Goal: Navigation & Orientation: Find specific page/section

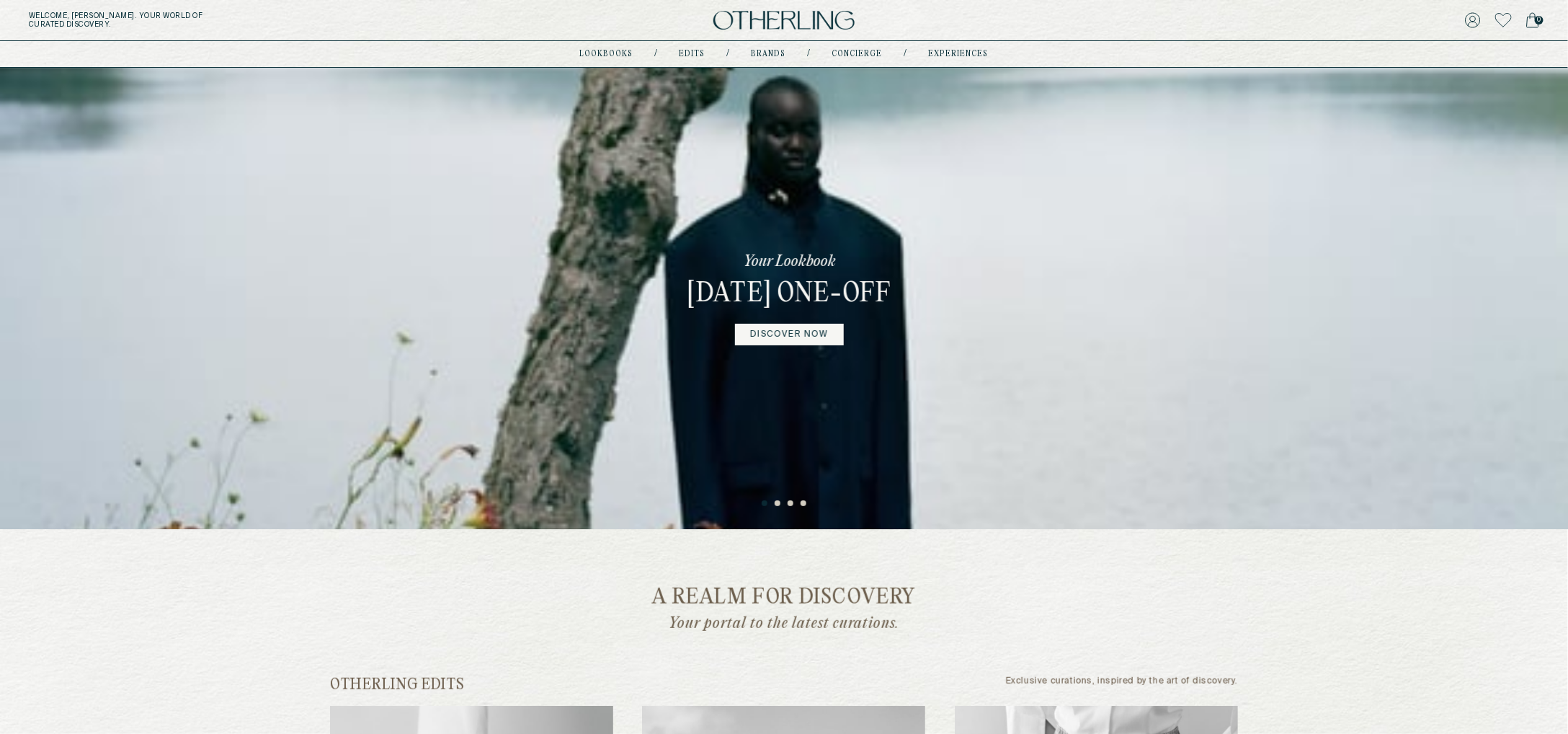
click at [777, 502] on button "2" at bounding box center [779, 504] width 8 height 8
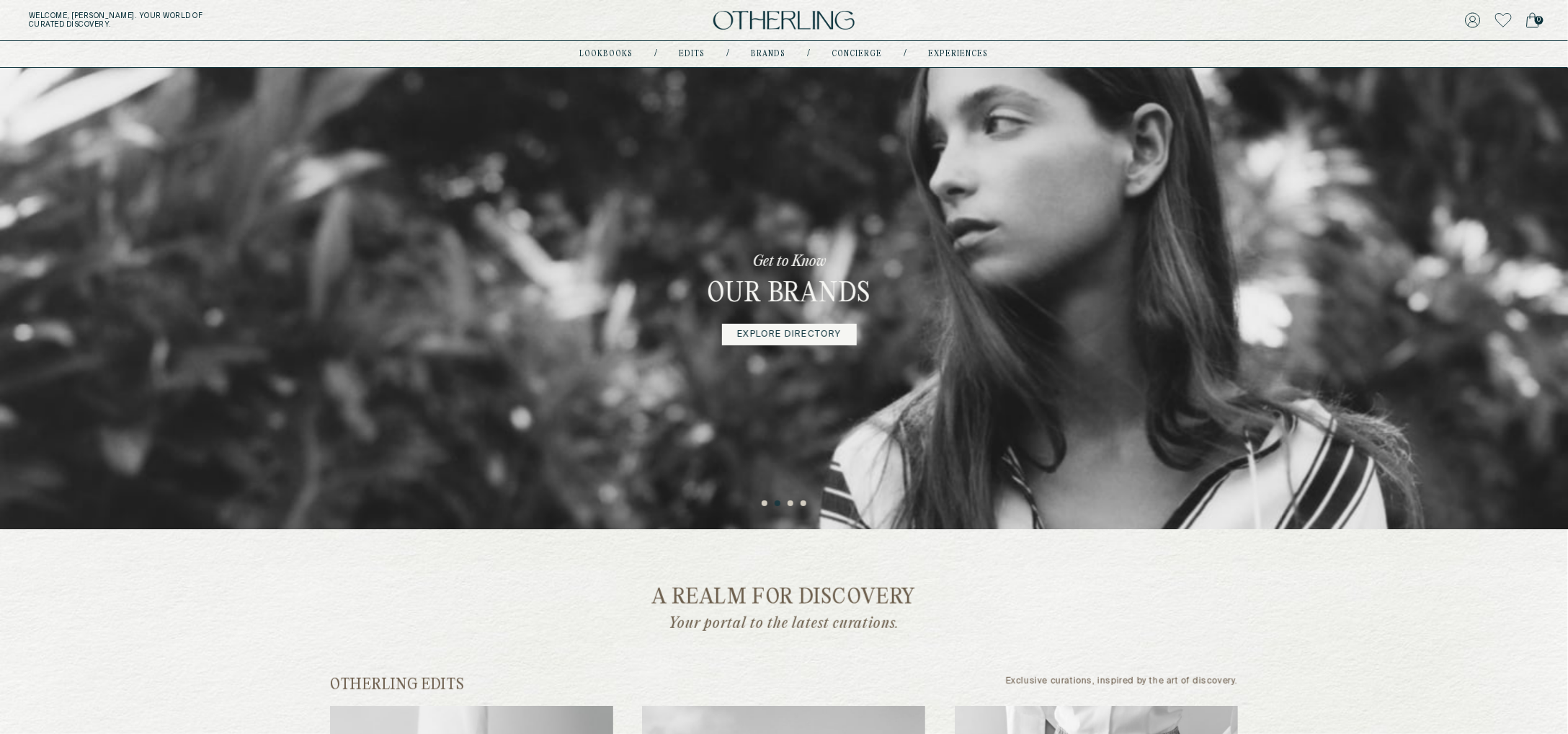
click at [790, 502] on button "3" at bounding box center [792, 504] width 8 height 8
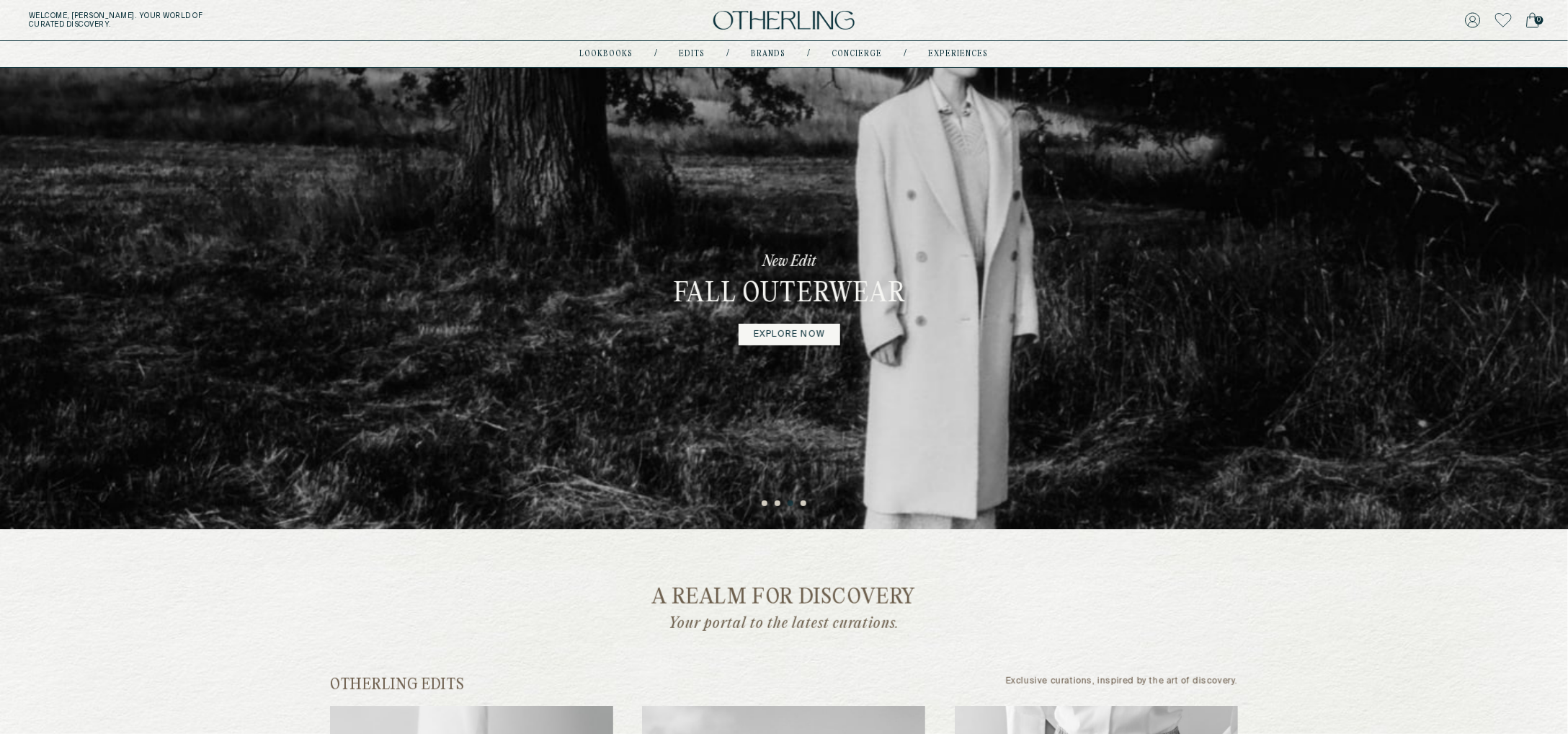
click at [804, 501] on button "4" at bounding box center [804, 504] width 8 height 8
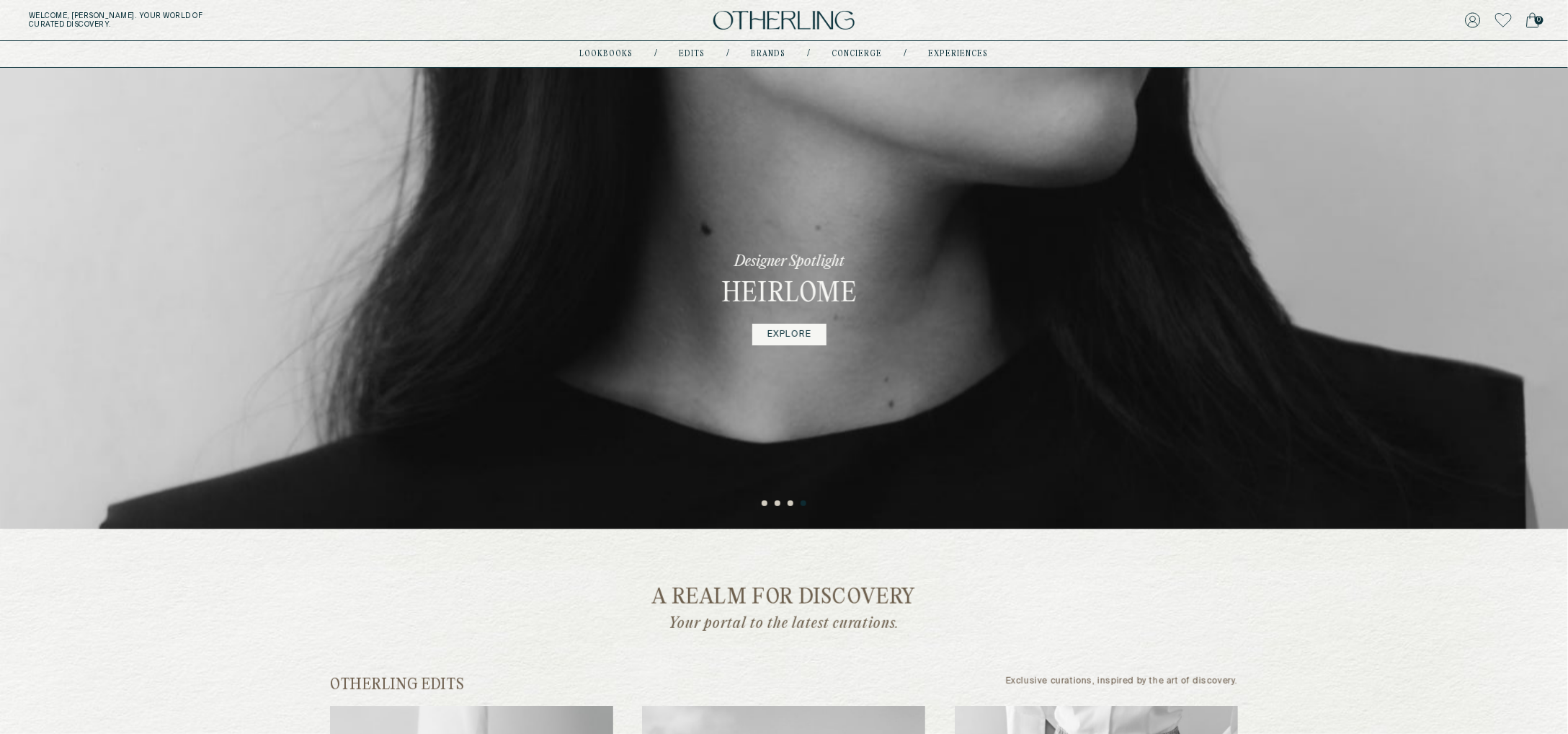
click at [792, 334] on link "EXPLORE" at bounding box center [789, 334] width 74 height 22
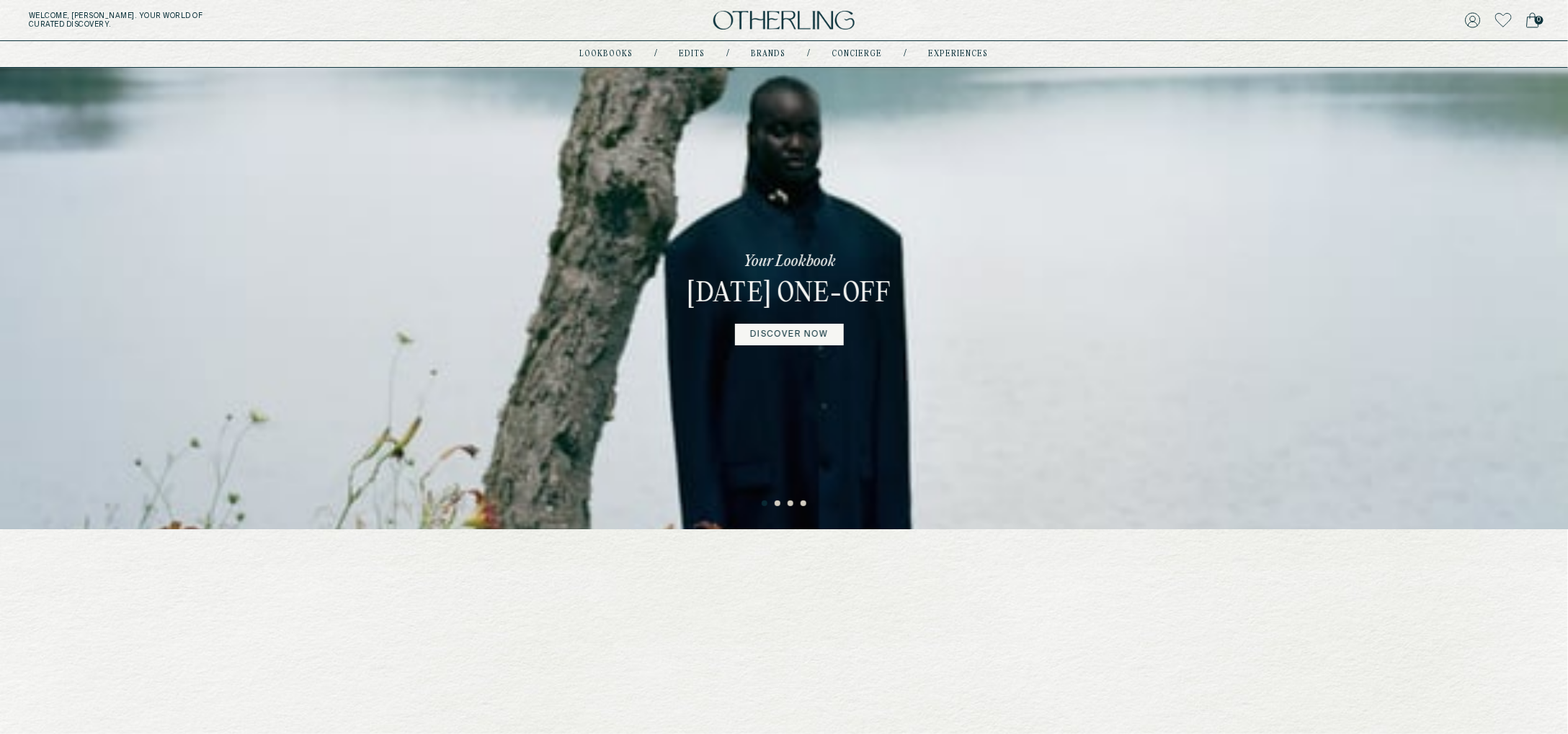
click at [777, 502] on button "2" at bounding box center [779, 504] width 8 height 8
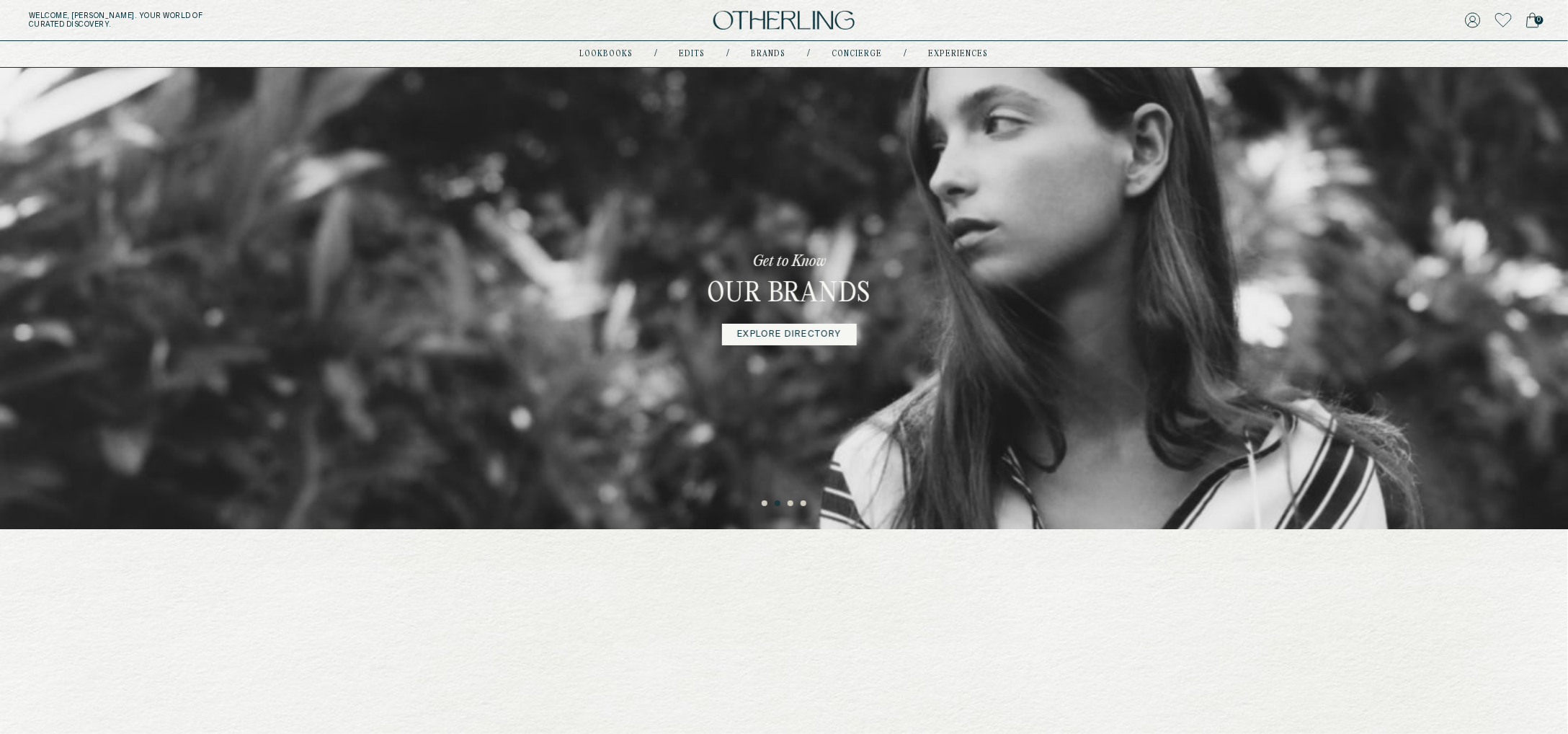
click at [793, 503] on button "3" at bounding box center [792, 504] width 8 height 8
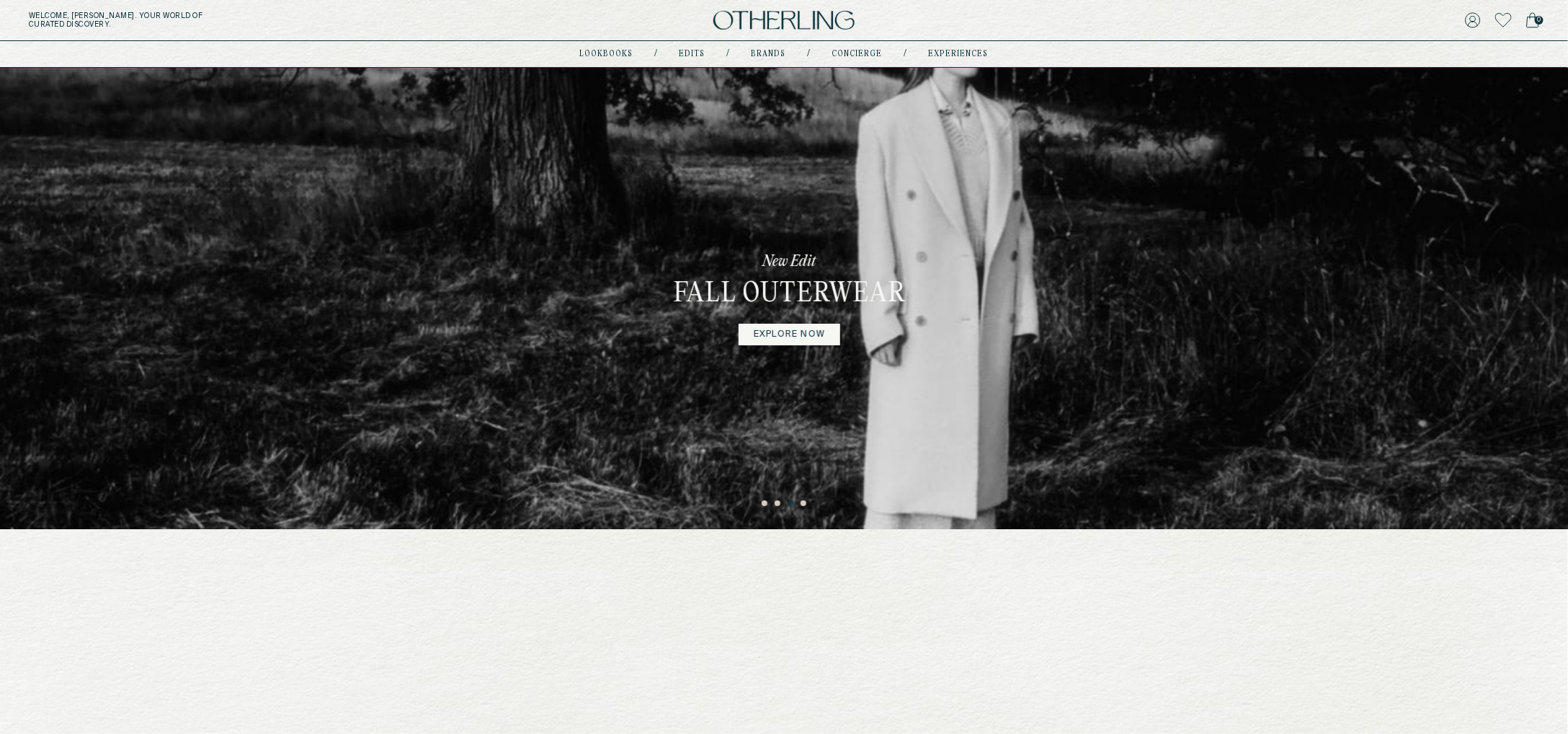
click at [805, 502] on button "4" at bounding box center [804, 504] width 8 height 8
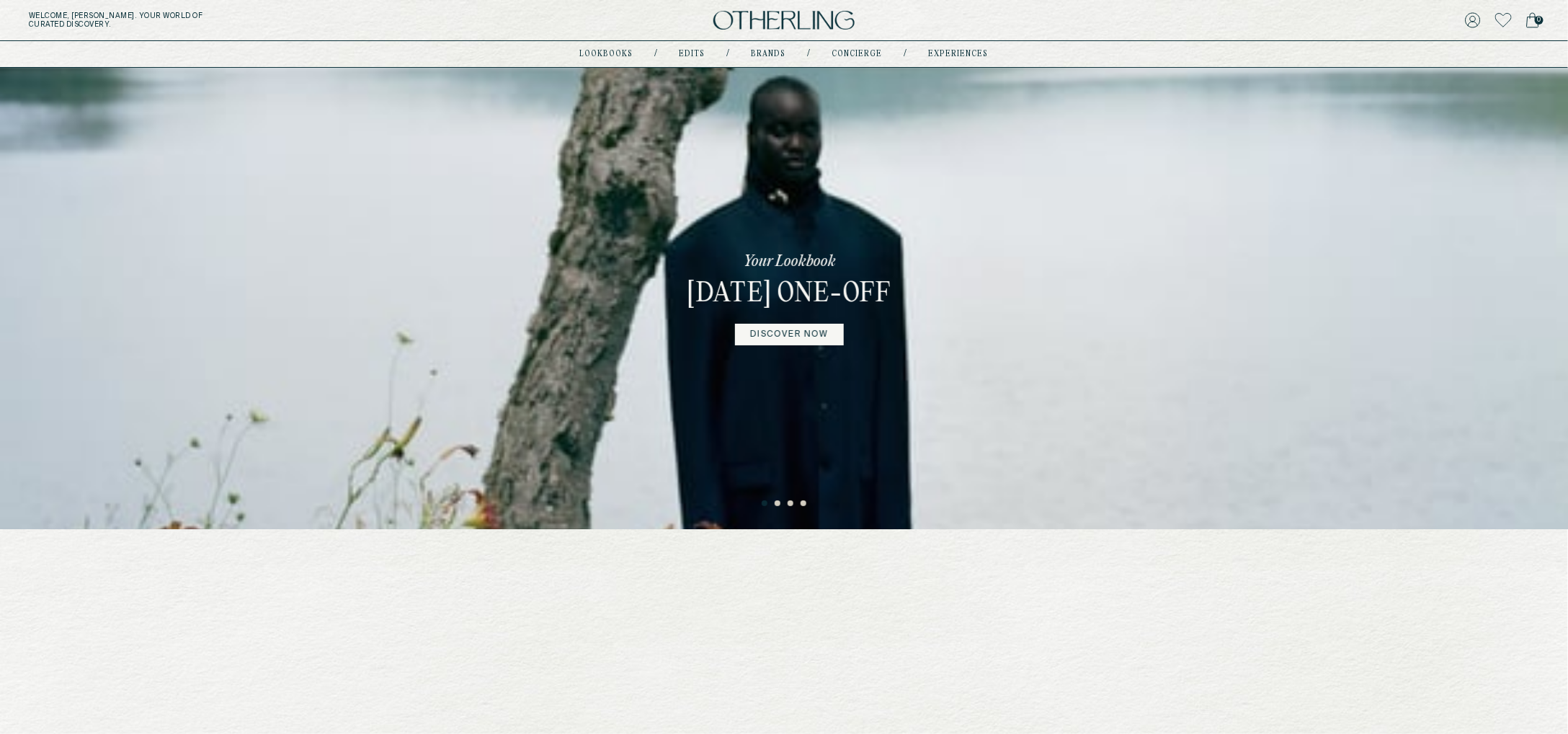
click at [777, 505] on button "2" at bounding box center [779, 504] width 8 height 8
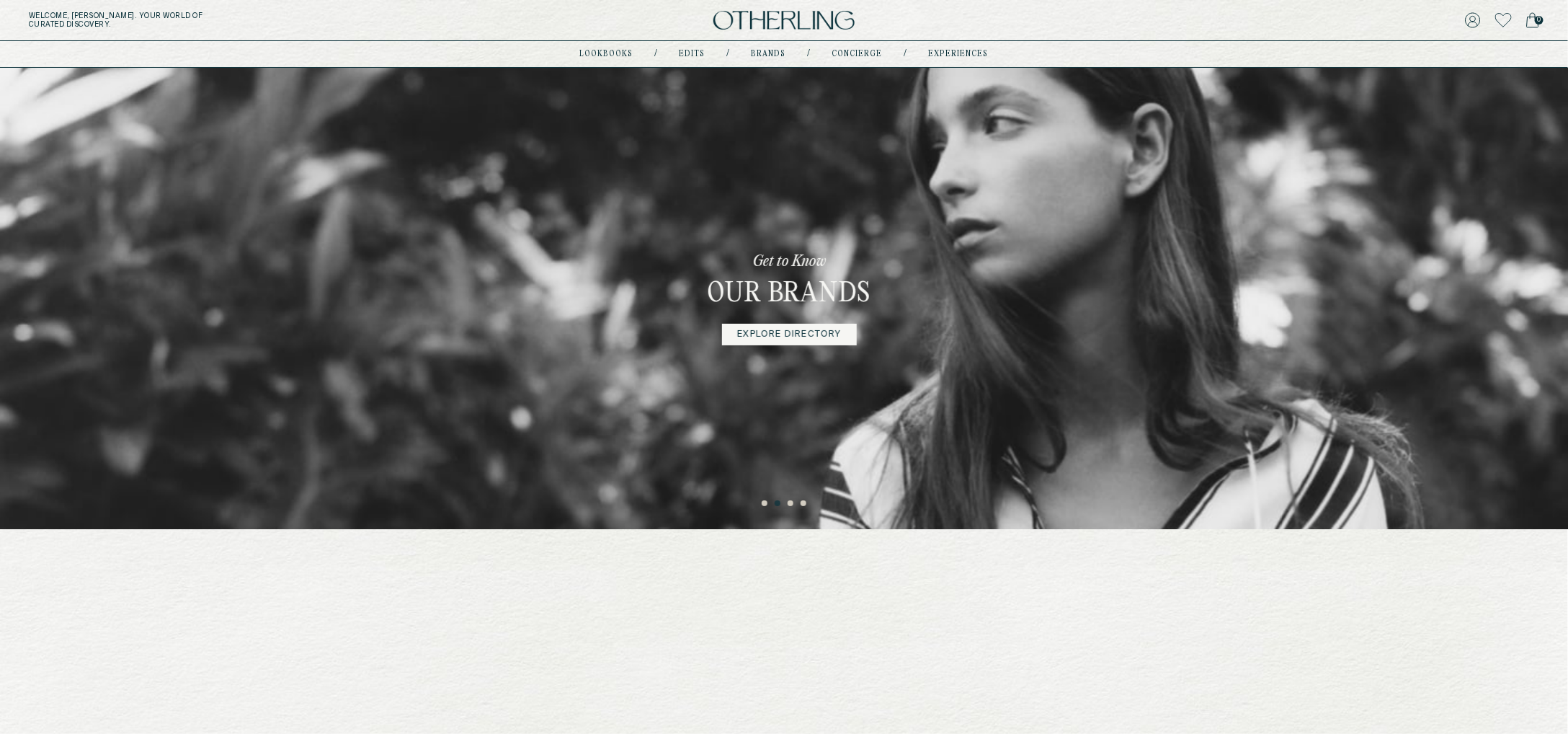
click at [793, 505] on button "3" at bounding box center [792, 504] width 8 height 8
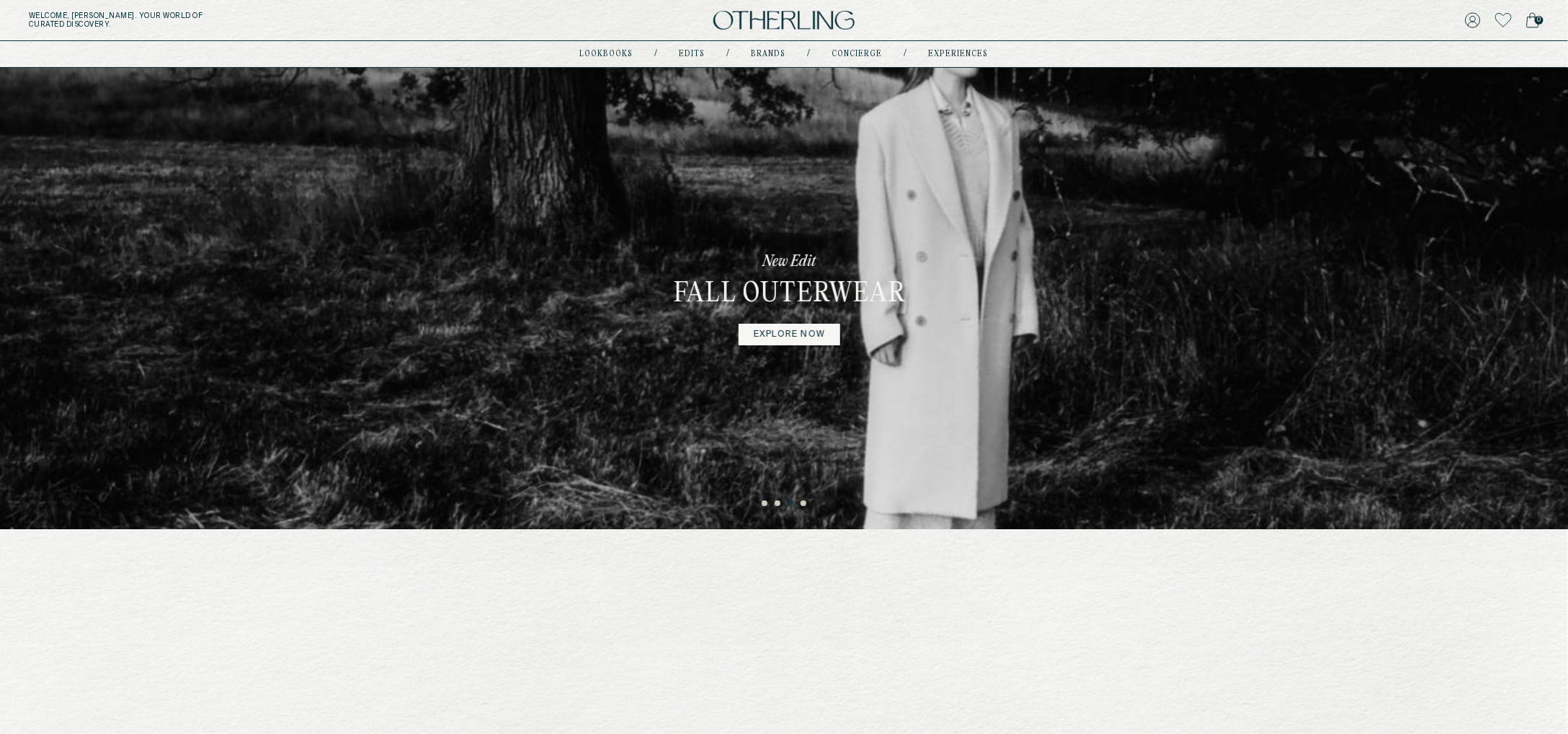
click at [802, 505] on button "4" at bounding box center [804, 504] width 8 height 8
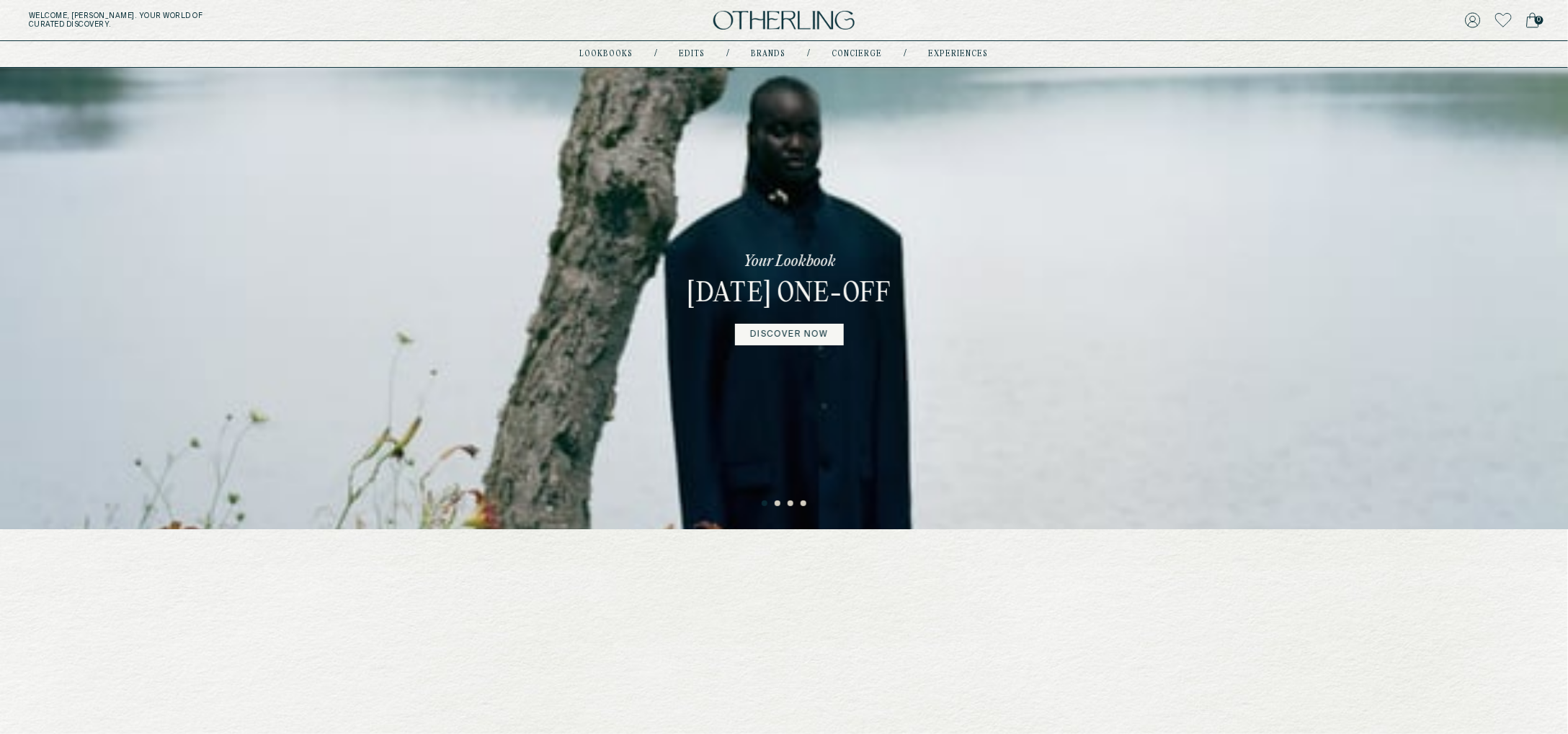
click at [792, 505] on button "3" at bounding box center [792, 504] width 8 height 8
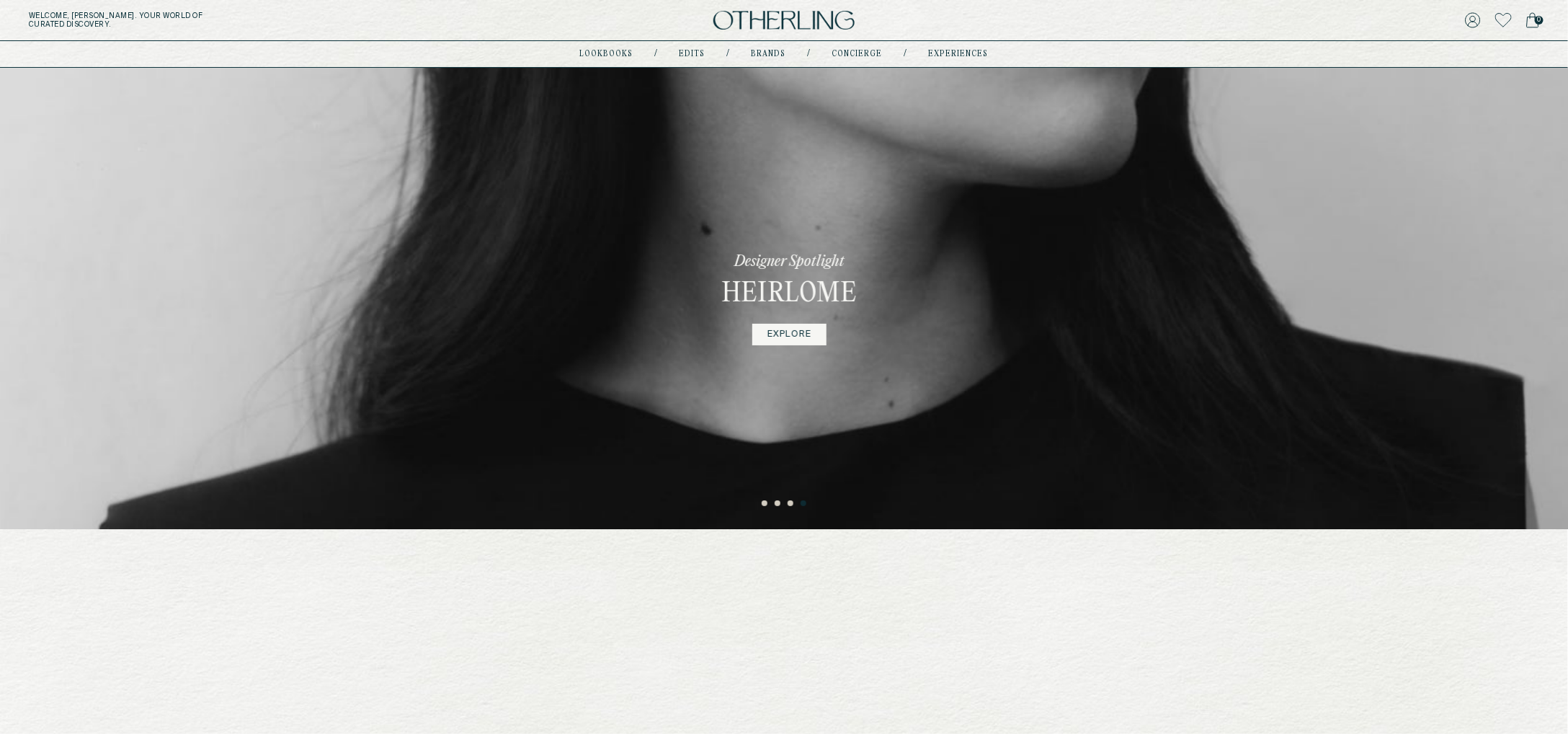
click at [764, 505] on button "1" at bounding box center [765, 504] width 8 height 8
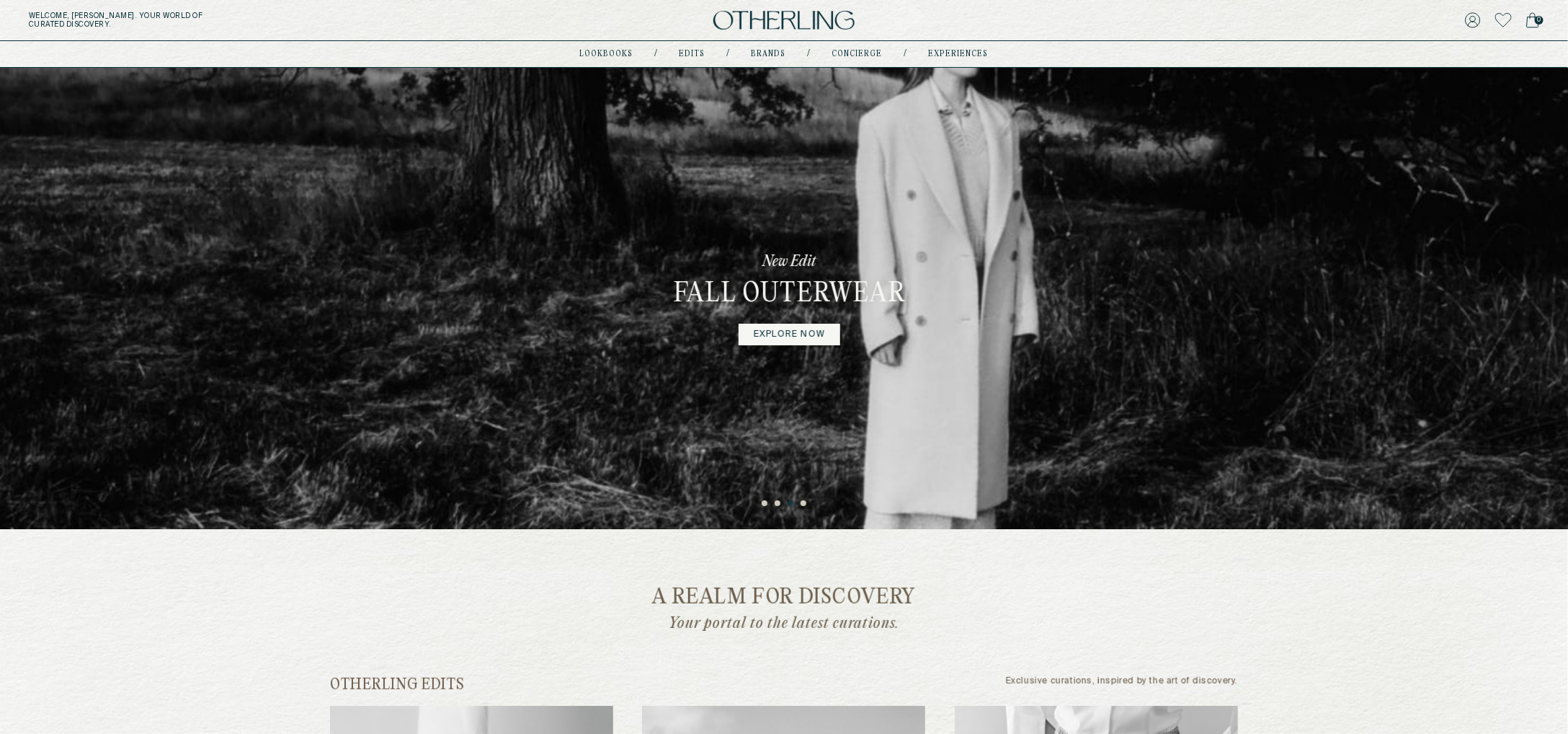
click at [779, 503] on button "2" at bounding box center [779, 504] width 8 height 8
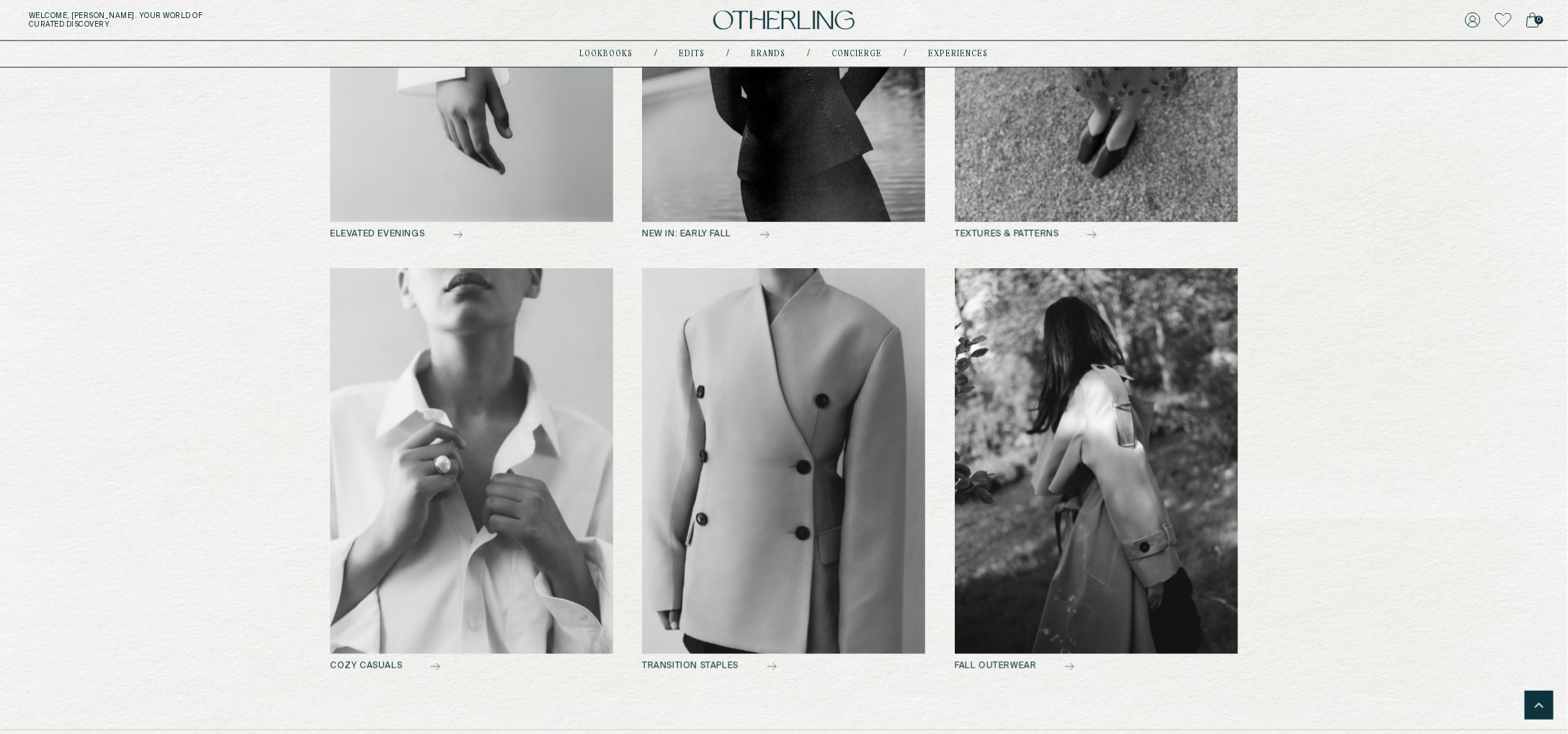
scroll to position [1272, 0]
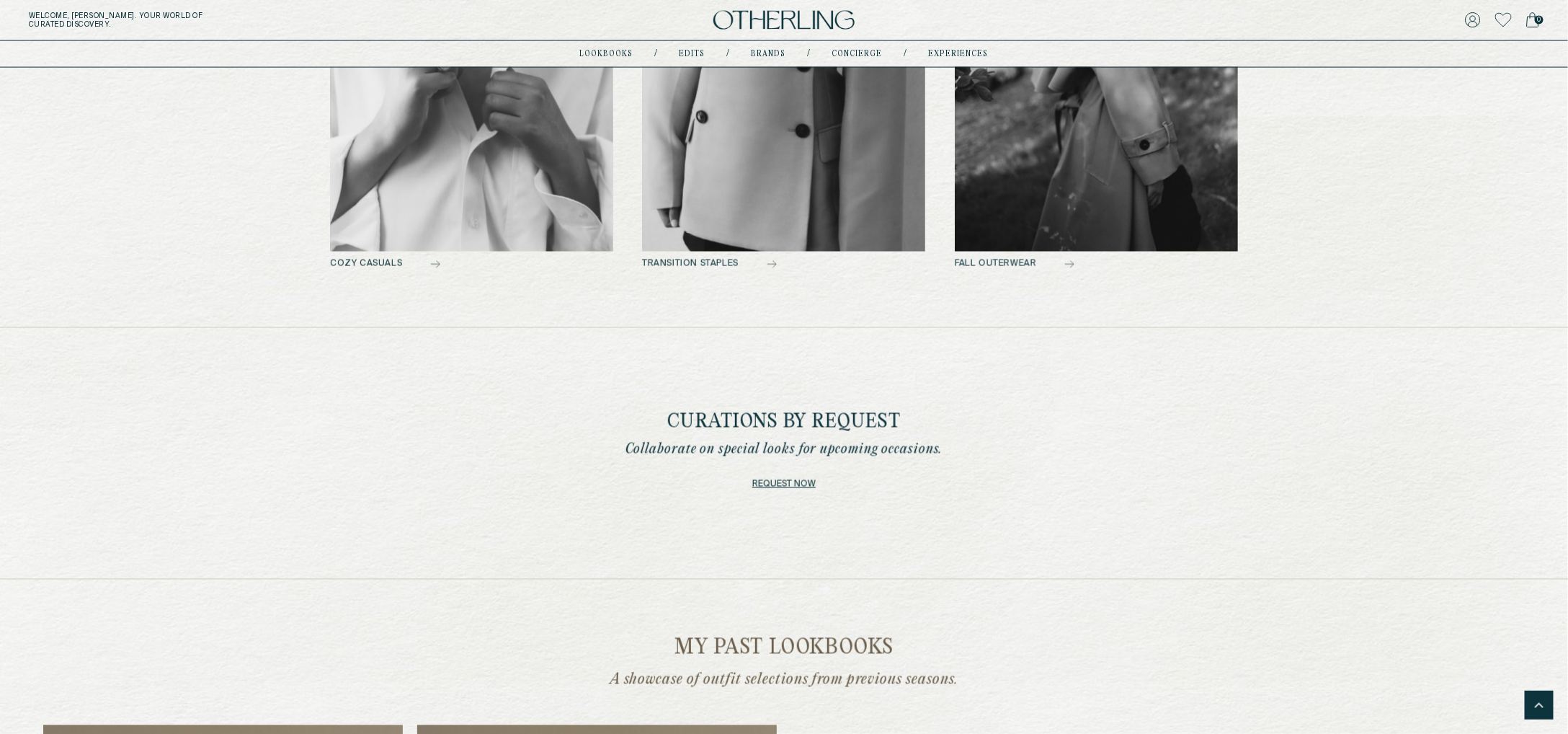
click at [693, 47] on div "lookbooks / Edits / Brands / concierge / experiences" at bounding box center [785, 54] width 409 height 26
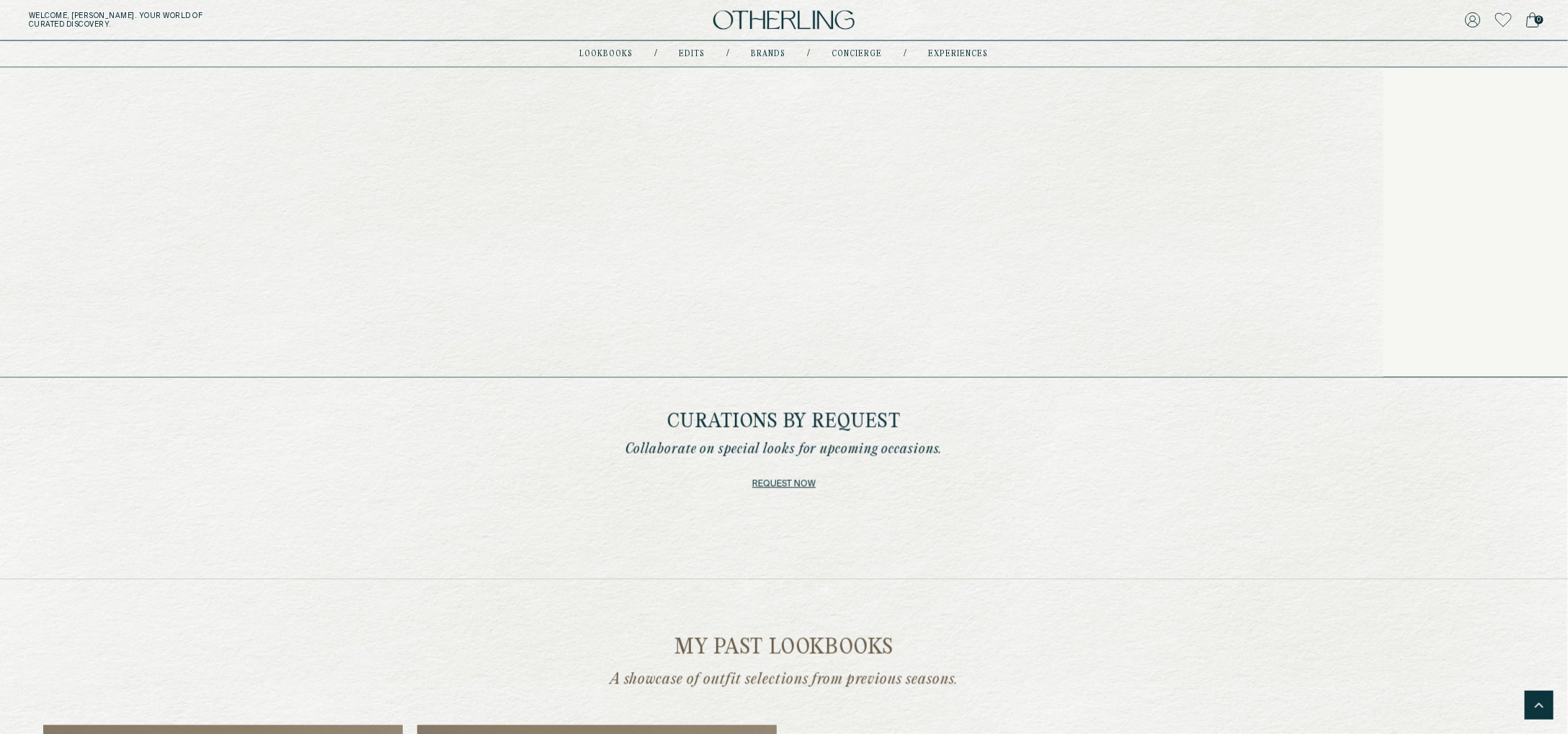
click at [693, 56] on link "Edits" at bounding box center [692, 54] width 26 height 8
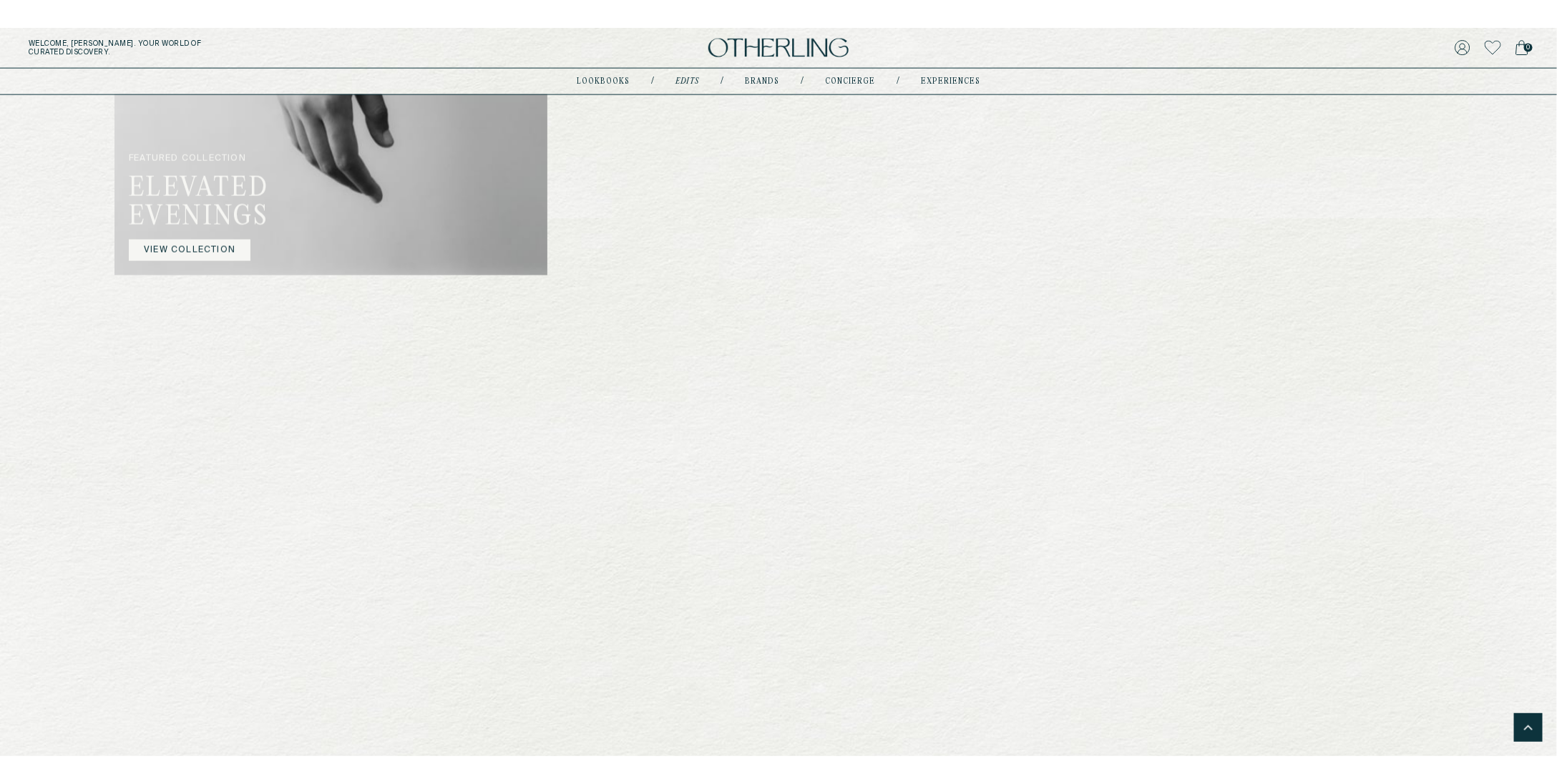
scroll to position [1443, 0]
